Goal: Check status: Check status

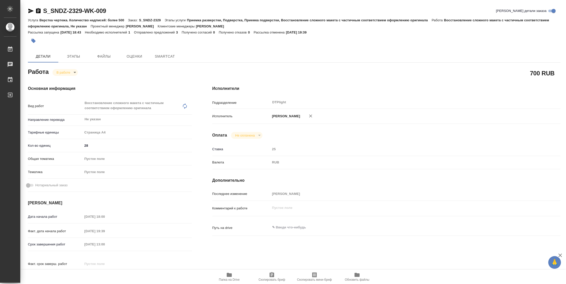
type textarea "x"
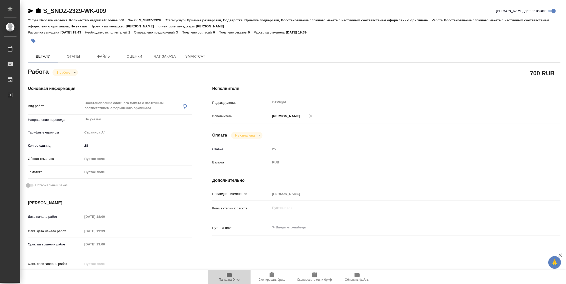
click at [229, 278] on span "Папка на Drive" at bounding box center [229, 280] width 21 height 4
type textarea "x"
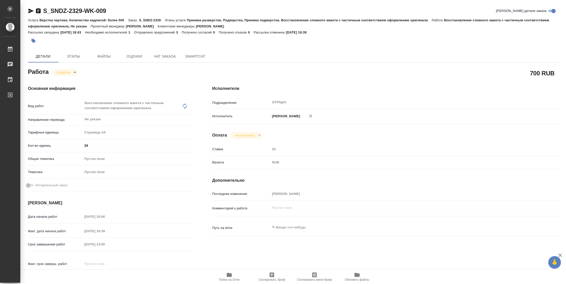
type textarea "x"
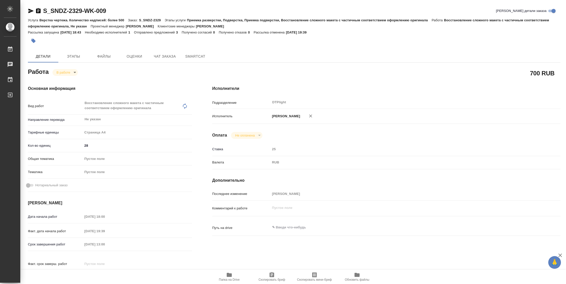
type textarea "x"
click at [28, 11] on icon "button" at bounding box center [31, 11] width 6 height 6
click at [229, 280] on span "Папка на Drive" at bounding box center [229, 280] width 21 height 4
click at [64, 72] on body "🙏 .cls-1 fill:#fff; AWATERA [PERSON_NAME] 2 Чаты График Выйти S_SNDZ-2329-WK-00…" at bounding box center [283, 142] width 566 height 284
click at [68, 82] on button "Выполнен" at bounding box center [66, 81] width 19 height 6
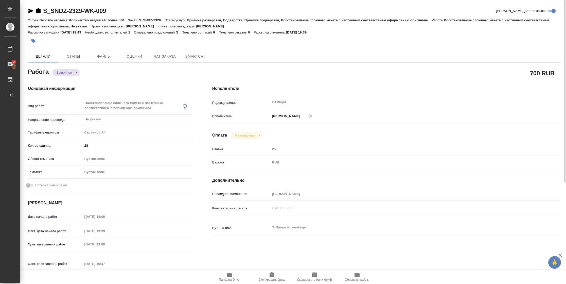
type textarea "x"
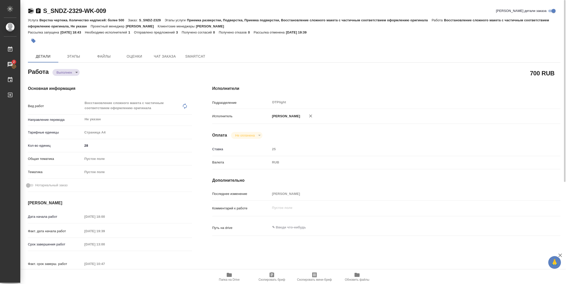
click at [29, 12] on icon "button" at bounding box center [30, 11] width 5 height 5
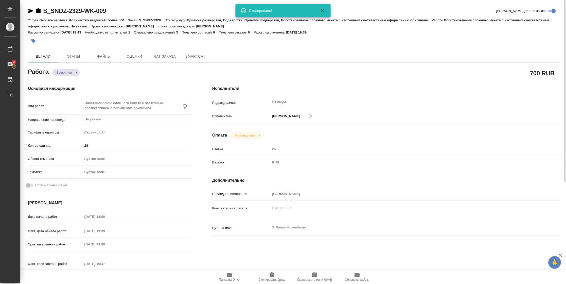
type textarea "x"
